Goal: Check status: Check status

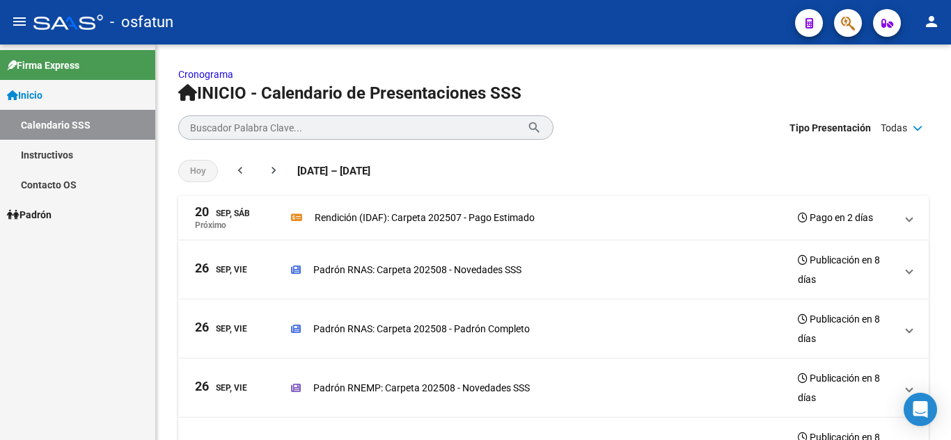
click at [51, 212] on span "Padrón" at bounding box center [29, 214] width 45 height 15
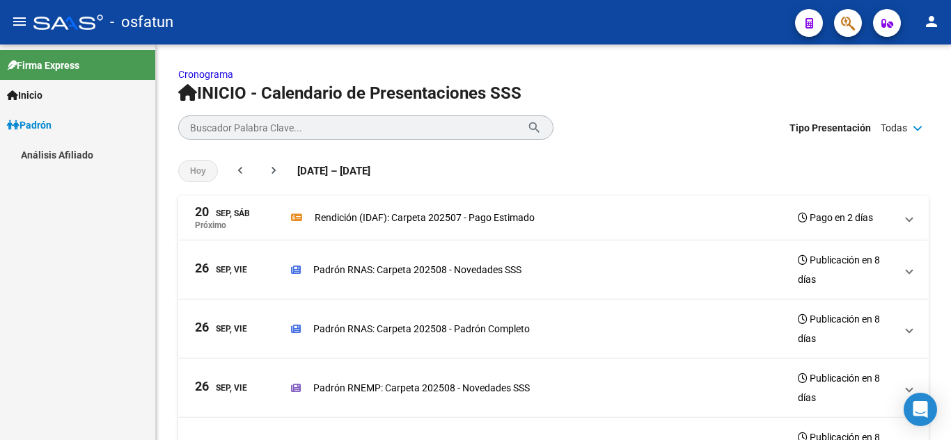
click at [62, 159] on link "Análisis Afiliado" at bounding box center [77, 155] width 155 height 30
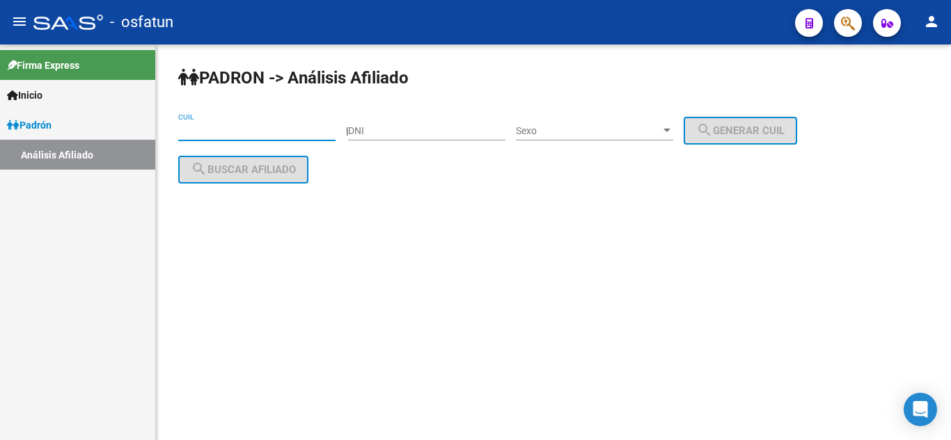
click at [221, 132] on input "CUIL" at bounding box center [256, 131] width 157 height 12
type input "26-630253"
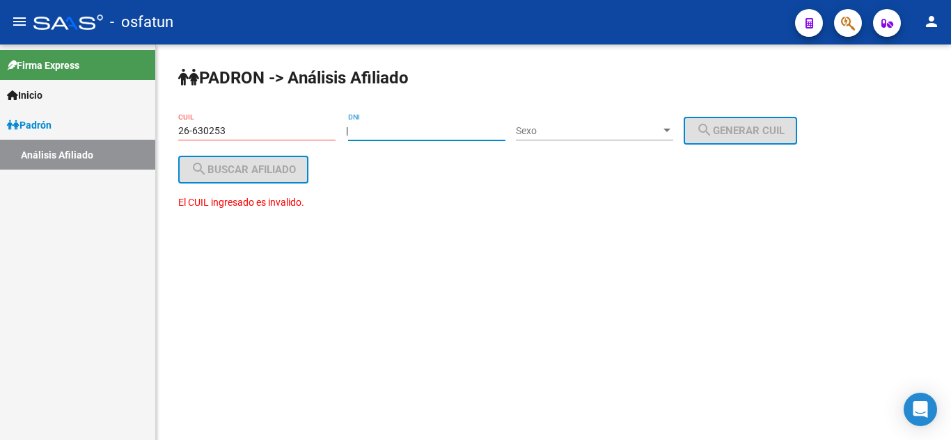
click at [396, 134] on input "DNI" at bounding box center [426, 131] width 157 height 12
type input "26630153"
drag, startPoint x: 231, startPoint y: 126, endPoint x: 108, endPoint y: 130, distance: 123.2
click at [108, 130] on mat-sidenav-container "Firma Express Inicio Calendario SSS Instructivos Contacto OS Padrón Análisis Af…" at bounding box center [475, 243] width 951 height 396
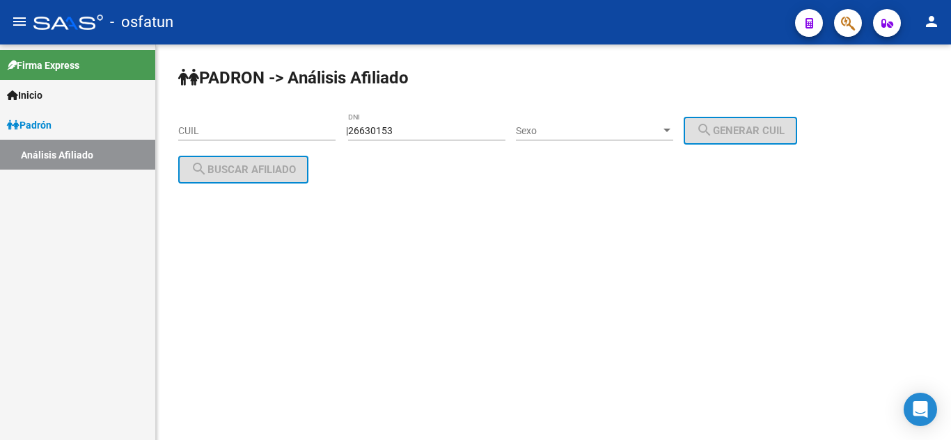
click at [340, 232] on mat-sidenav-content "PADRON -> Análisis Afiliado CUIL | 26630153 DNI Sexo Sexo search Generar CUIL s…" at bounding box center [553, 243] width 795 height 396
drag, startPoint x: 474, startPoint y: 138, endPoint x: 598, endPoint y: 142, distance: 123.9
click at [475, 138] on div "26630153 DNI" at bounding box center [426, 127] width 157 height 28
click at [673, 134] on div at bounding box center [666, 130] width 13 height 11
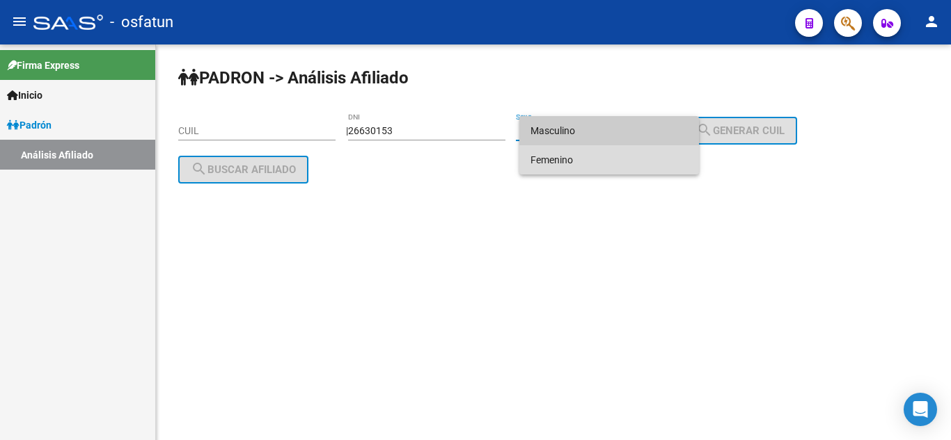
click at [589, 156] on span "Femenino" at bounding box center [608, 159] width 157 height 29
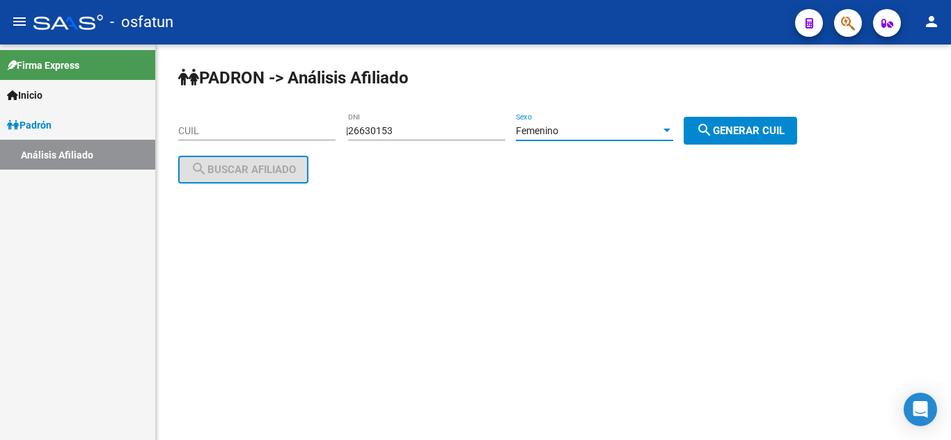
click at [735, 136] on button "search Generar CUIL" at bounding box center [739, 131] width 113 height 28
type input "27-26630153-2"
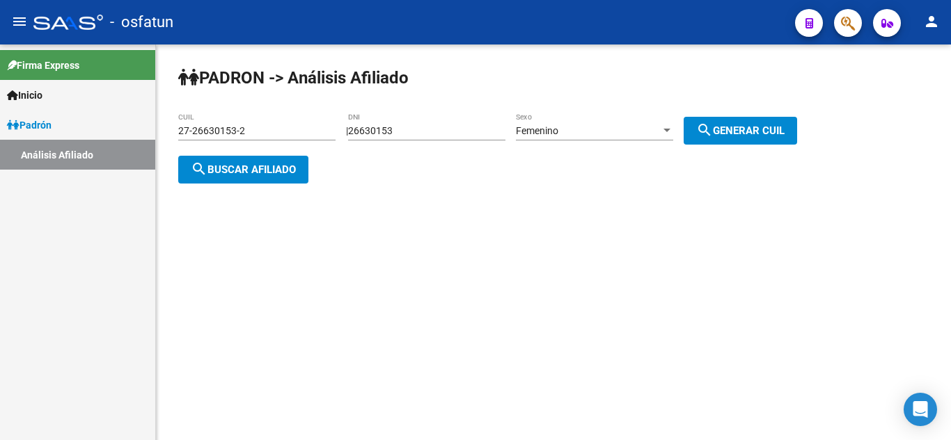
click at [260, 164] on span "search Buscar afiliado" at bounding box center [243, 170] width 105 height 13
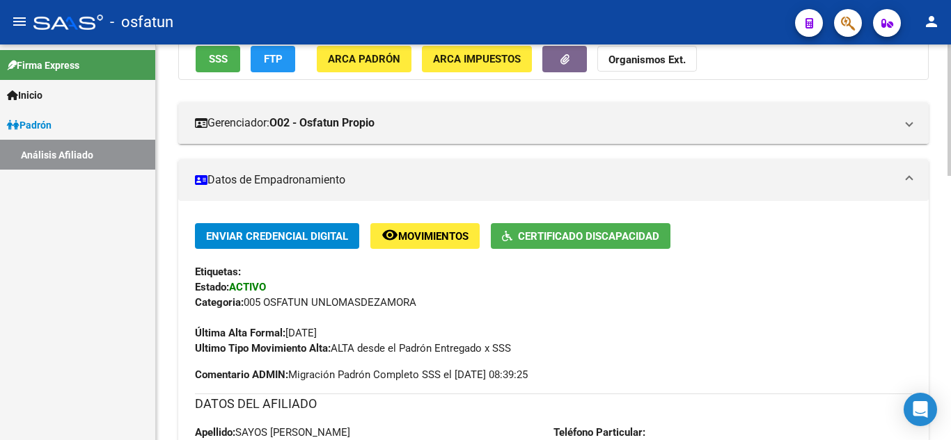
scroll to position [209, 0]
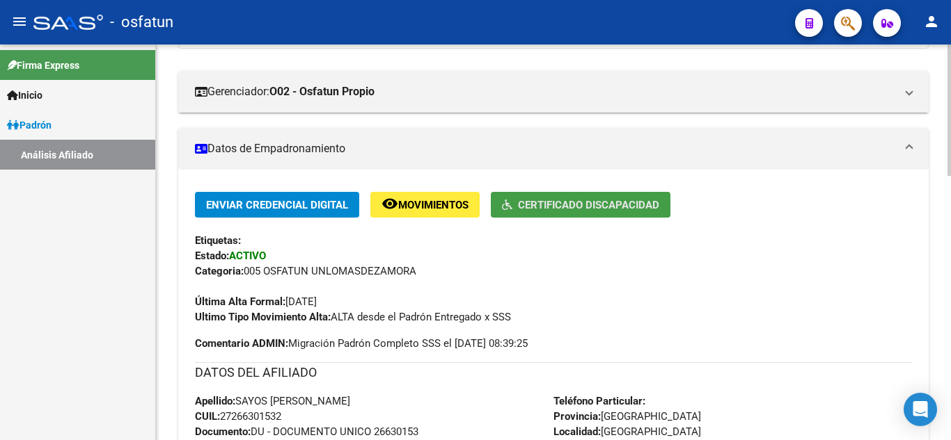
click at [548, 211] on span "Certificado Discapacidad" at bounding box center [588, 205] width 141 height 13
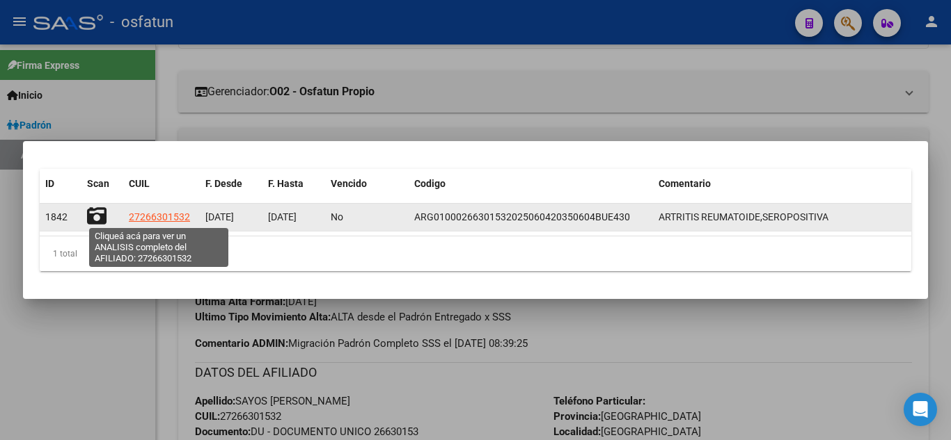
click at [159, 213] on span "27266301532" at bounding box center [159, 217] width 61 height 11
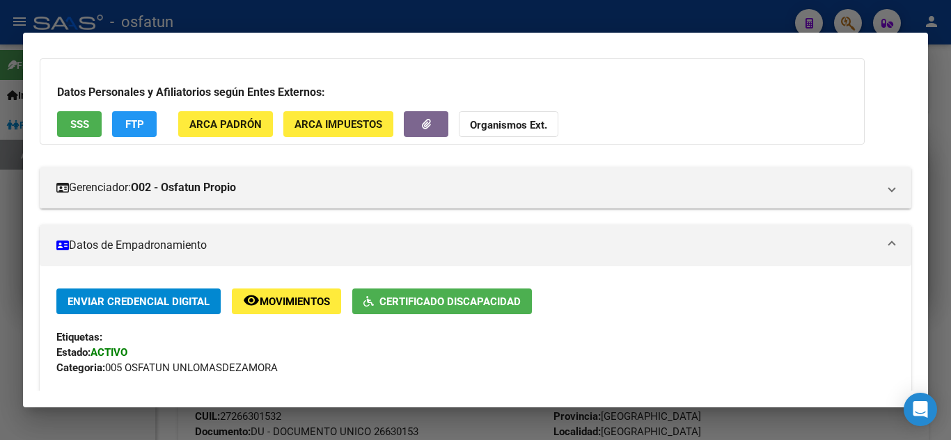
scroll to position [0, 0]
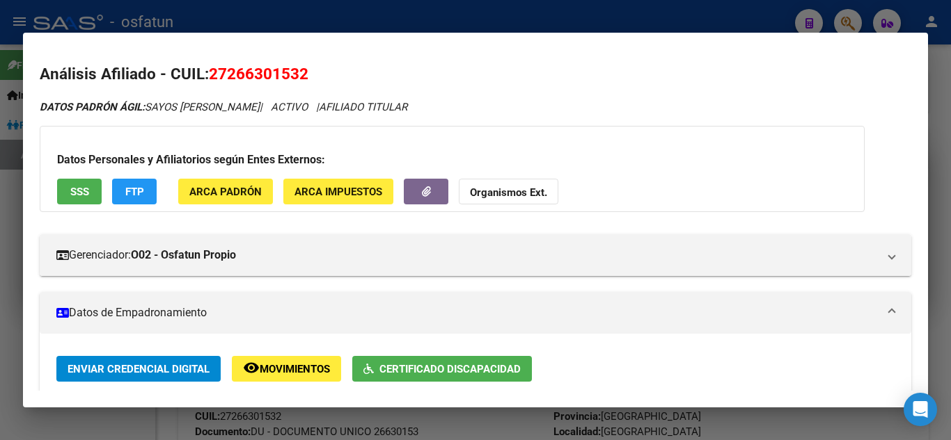
click at [399, 20] on div at bounding box center [475, 220] width 951 height 440
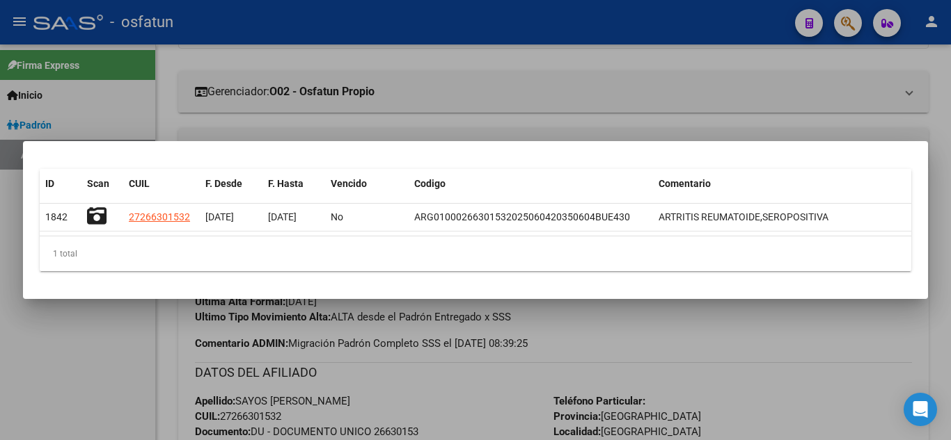
click at [85, 348] on div at bounding box center [475, 220] width 951 height 440
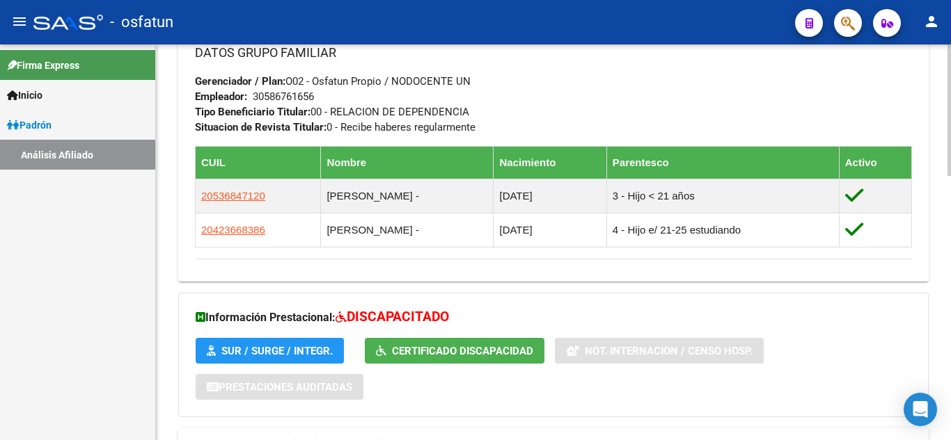
scroll to position [765, 0]
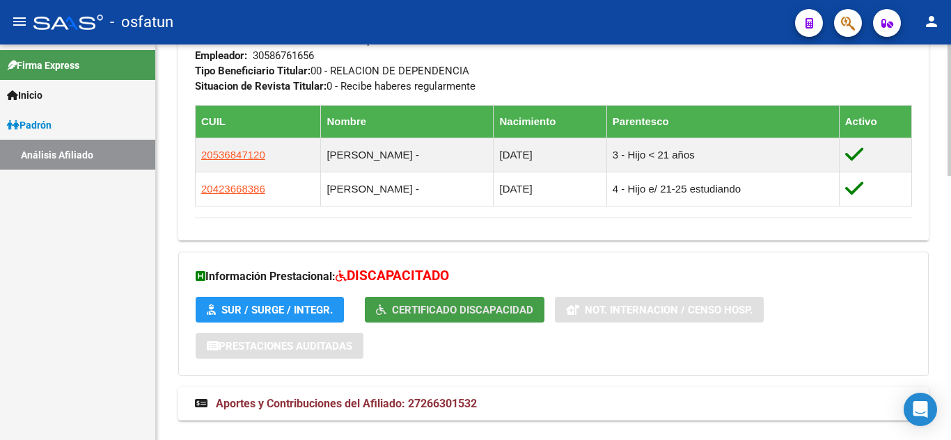
click at [456, 316] on span "Certificado Discapacidad" at bounding box center [462, 310] width 141 height 13
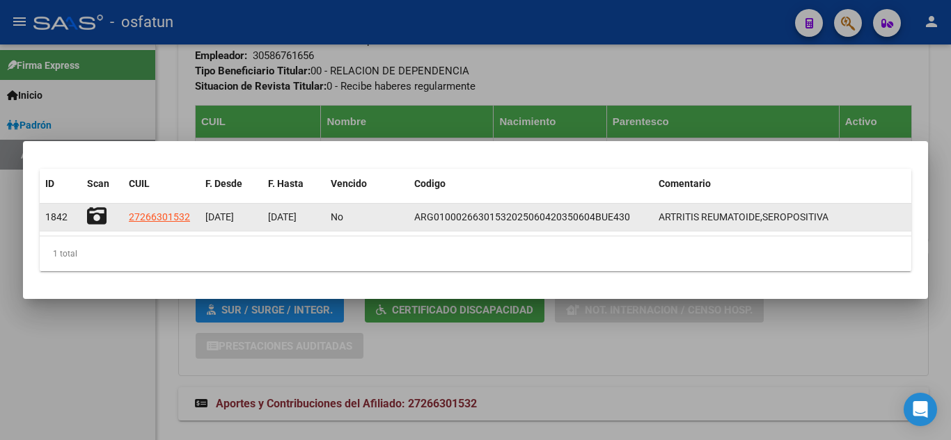
click at [91, 212] on icon at bounding box center [96, 216] width 19 height 19
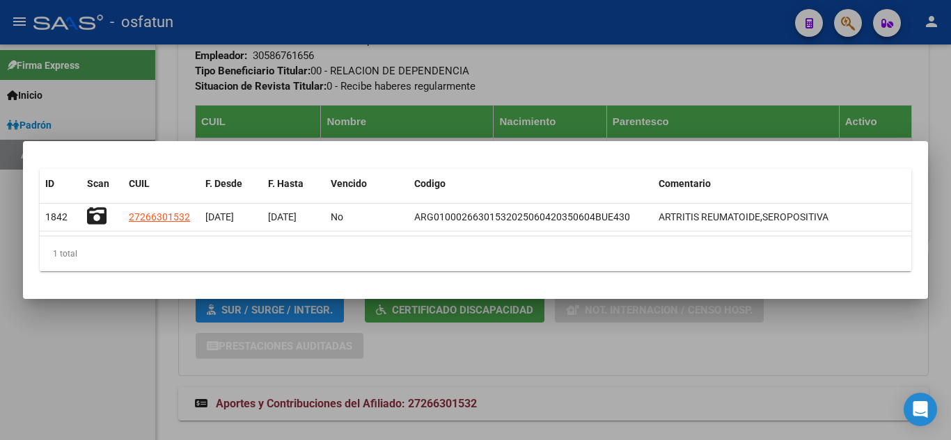
click at [873, 78] on div at bounding box center [475, 220] width 951 height 440
